Goal: Information Seeking & Learning: Find specific fact

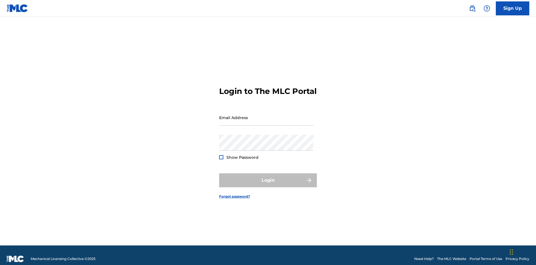
scroll to position [7, 0]
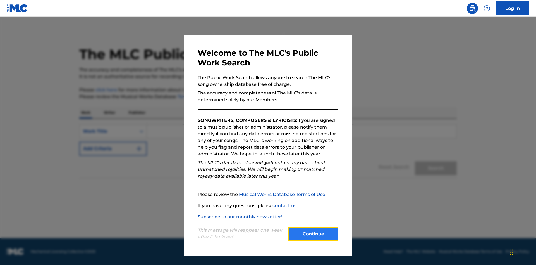
click at [313, 234] on button "Continue" at bounding box center [313, 234] width 50 height 14
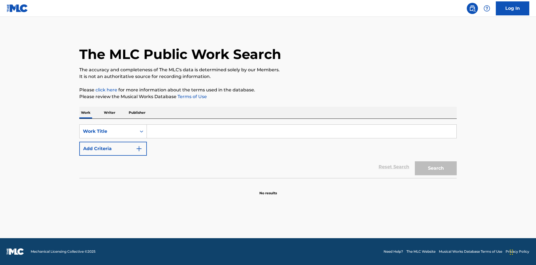
click at [109, 112] on p "Writer" at bounding box center [109, 113] width 15 height 12
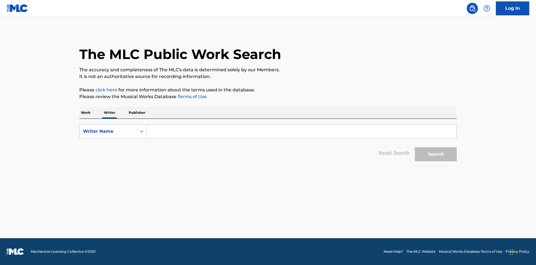
click at [301, 131] on input "Search Form" at bounding box center [302, 130] width 310 height 13
type input "DRAACO DALLAS AVENTURA"
click at [436, 154] on button "Search" at bounding box center [436, 154] width 42 height 14
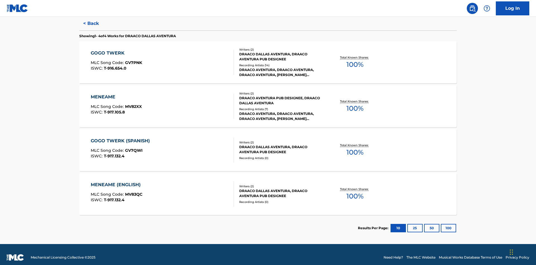
scroll to position [153, 0]
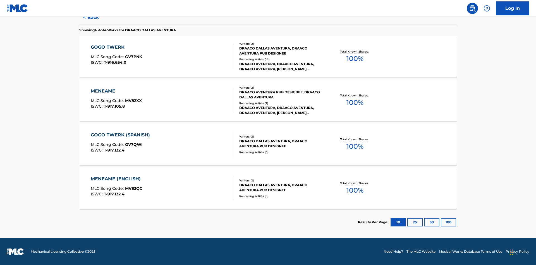
click at [116, 91] on div "MENEAME" at bounding box center [116, 91] width 51 height 7
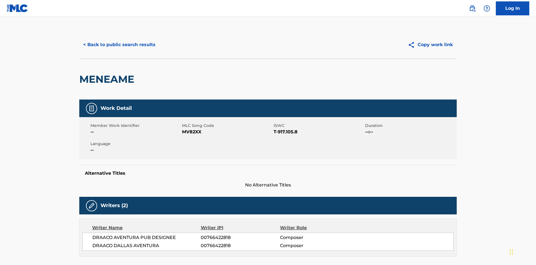
scroll to position [95, 0]
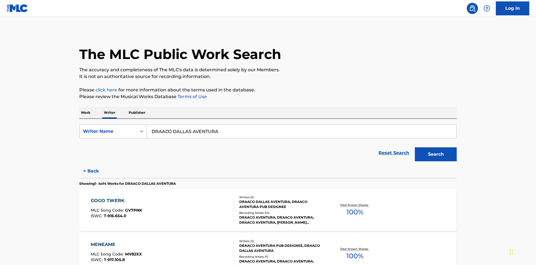
scroll to position [92, 0]
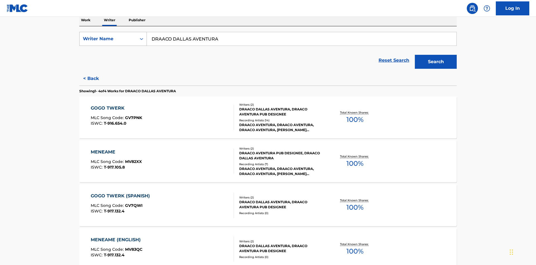
click at [108, 39] on div "Writer Name" at bounding box center [108, 38] width 50 height 7
click at [113, 53] on div "Writer IPI" at bounding box center [113, 53] width 67 height 14
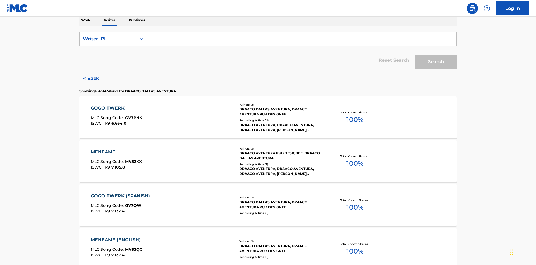
click at [301, 40] on input "Search Form" at bounding box center [302, 38] width 310 height 13
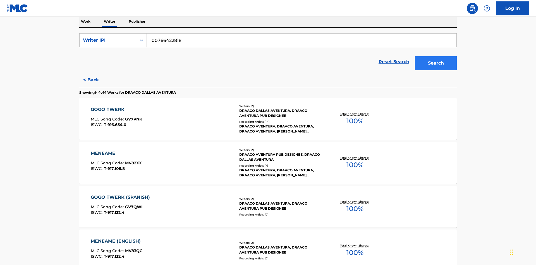
type input "00766422818"
click at [436, 56] on button "Search" at bounding box center [436, 63] width 42 height 14
